Goal: Transaction & Acquisition: Book appointment/travel/reservation

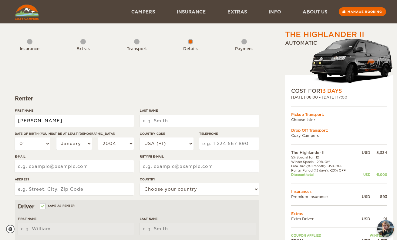
type input "Carollyn"
type input "Colwell"
select select "03"
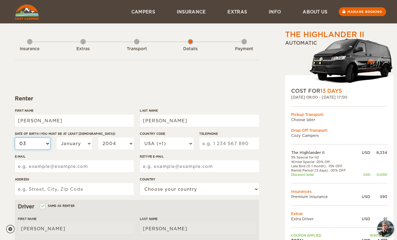
select select "03"
select select "09"
select select "1986"
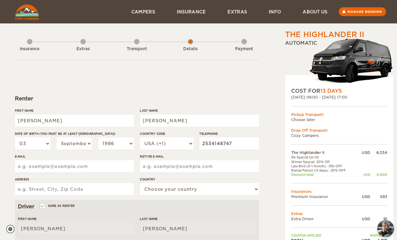
type input "2534148747"
type input "tashywashie@aol.com"
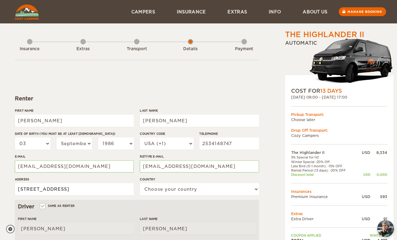
type input "1205 S Madison St"
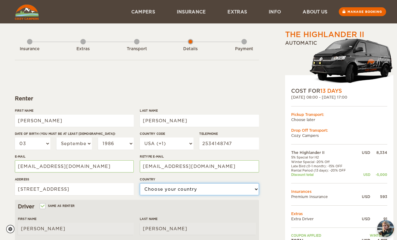
select select "222"
click at [151, 203] on div "Driver Same as renter" at bounding box center [137, 206] width 238 height 7
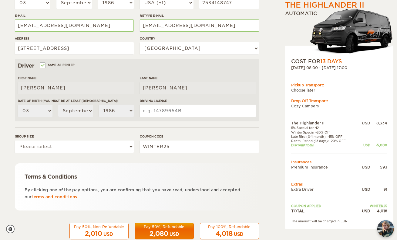
scroll to position [141, 0]
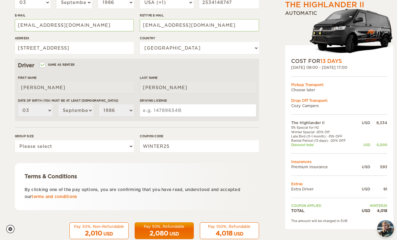
click at [164, 107] on input "Driving License" at bounding box center [198, 110] width 116 height 12
type input "WDL"
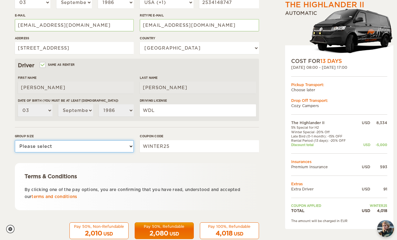
select select "2"
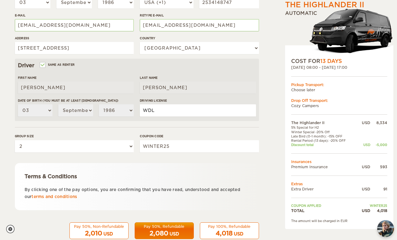
click at [175, 108] on input "WDL" at bounding box center [198, 110] width 116 height 12
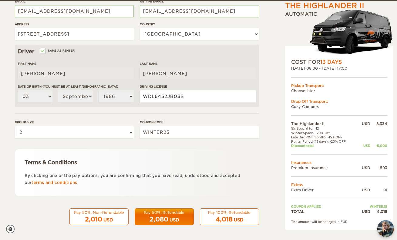
scroll to position [154, 0]
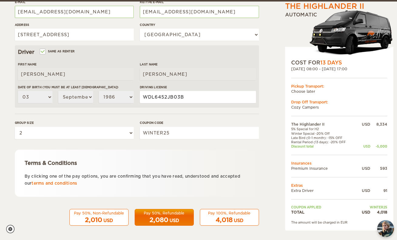
type input "WDL6452JB03B"
click at [244, 215] on div "4,018 USD" at bounding box center [229, 219] width 51 height 9
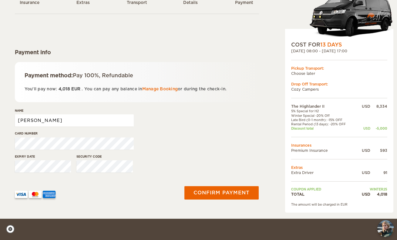
click at [59, 119] on input "Carollyn" at bounding box center [74, 120] width 119 height 12
type input "Carollyn Colwell"
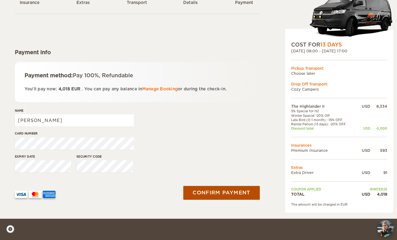
click at [218, 187] on button "Confirm payment" at bounding box center [222, 193] width 77 height 14
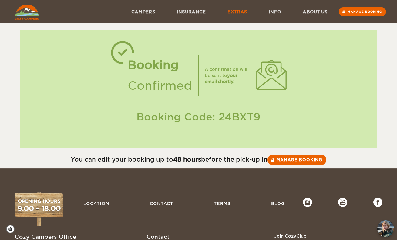
click at [232, 12] on link "Extras" at bounding box center [237, 11] width 41 height 23
